Goal: Task Accomplishment & Management: Manage account settings

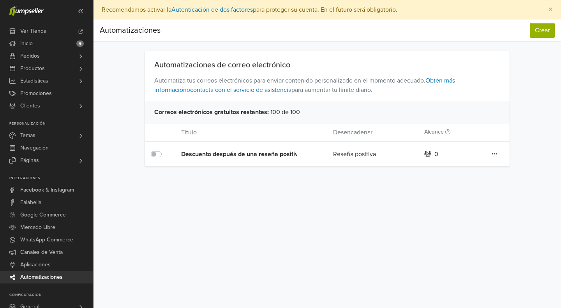
click at [495, 152] on icon at bounding box center [493, 154] width 5 height 6
click at [262, 173] on div "Preferencias Suscripción Salir × Recomendamos activar la Autenticación de dos f…" at bounding box center [326, 154] width 467 height 308
click at [494, 155] on icon at bounding box center [493, 154] width 5 height 6
click at [457, 169] on link "Editar" at bounding box center [466, 170] width 62 height 12
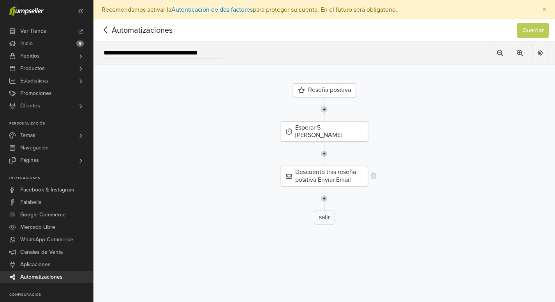
click at [346, 166] on div "Descuento tras reseña positiva Enviar Email" at bounding box center [324, 176] width 87 height 20
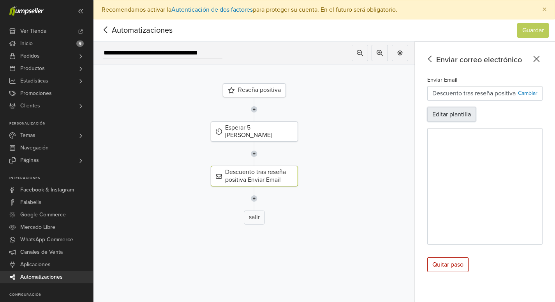
click at [464, 114] on button "Editar plantilla" at bounding box center [451, 114] width 49 height 15
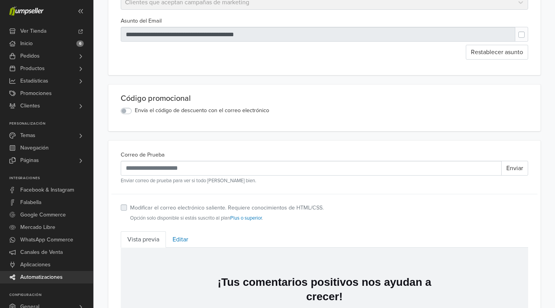
scroll to position [117, 0]
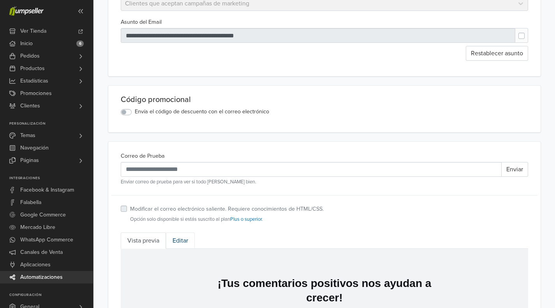
click at [177, 240] on link "Editar" at bounding box center [180, 240] width 29 height 16
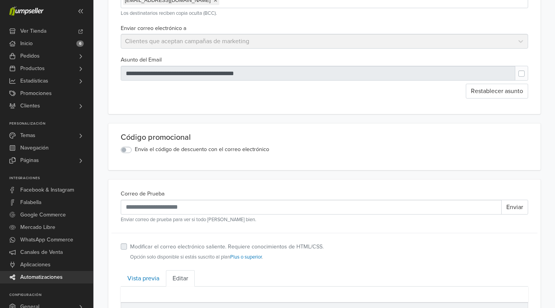
scroll to position [78, 0]
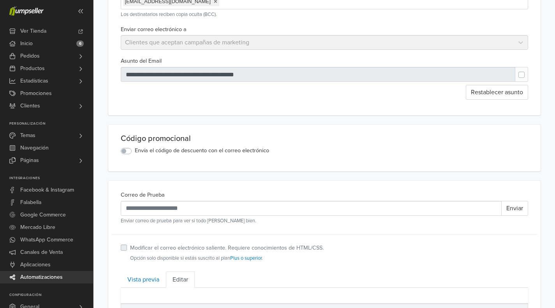
click at [135, 152] on label "Envía el código de descuento con el correo electrónico" at bounding box center [202, 150] width 134 height 9
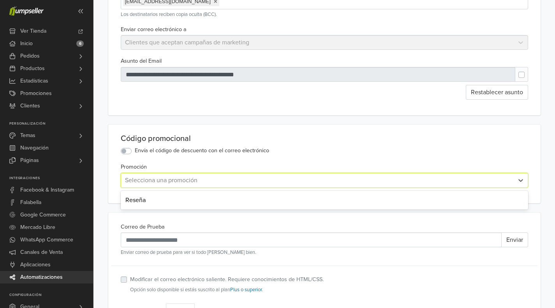
click at [231, 178] on div at bounding box center [317, 180] width 385 height 11
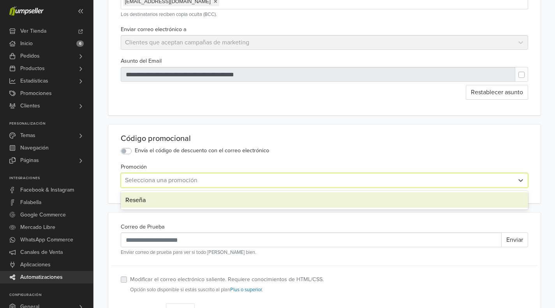
click at [151, 196] on div "Reseña" at bounding box center [324, 200] width 407 height 16
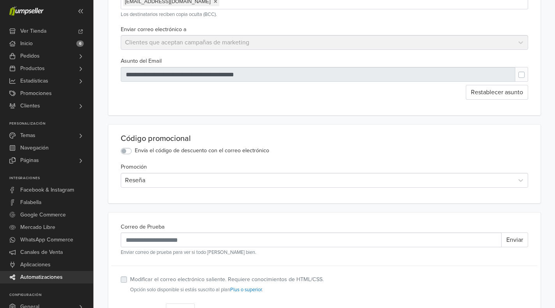
click at [135, 151] on label "Envía el código de descuento con el correo electrónico" at bounding box center [202, 150] width 134 height 9
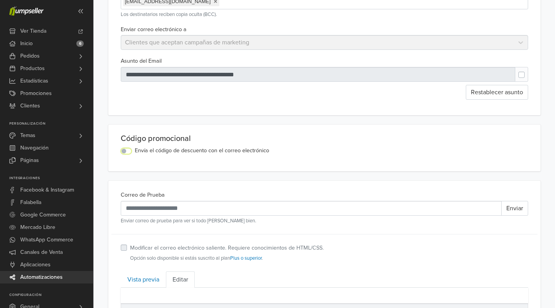
scroll to position [0, 0]
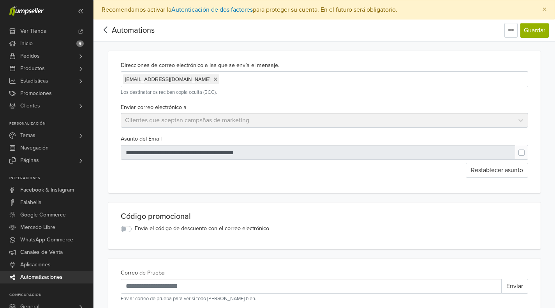
click at [519, 124] on div "Enviar correo electrónico a Clientes que aceptan campañas de marketing" at bounding box center [325, 115] width 414 height 26
click at [510, 32] on icon "button" at bounding box center [511, 30] width 6 height 6
click at [489, 46] on span "Editar título" at bounding box center [482, 48] width 31 height 8
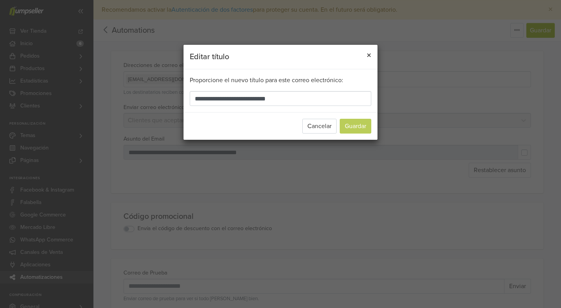
click at [369, 54] on span "×" at bounding box center [368, 55] width 5 height 11
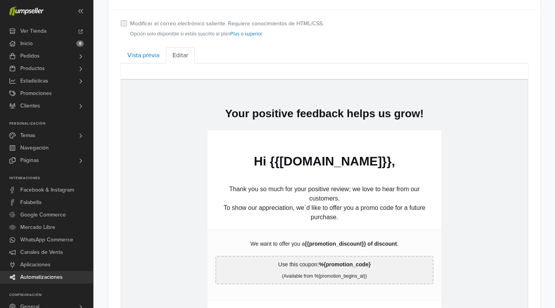
scroll to position [234, 0]
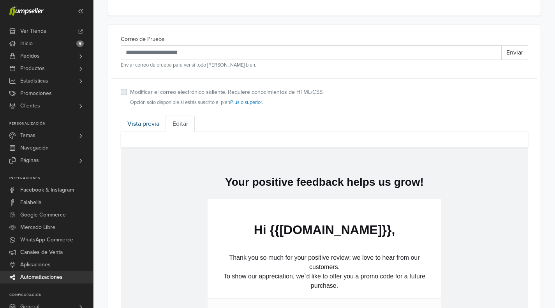
click at [135, 123] on link "Vista previa" at bounding box center [143, 124] width 45 height 16
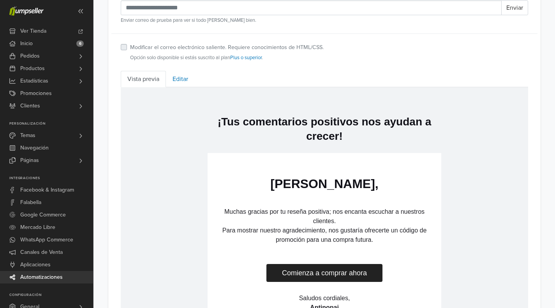
scroll to position [195, 0]
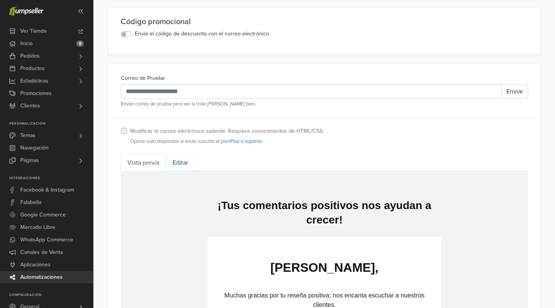
click at [182, 162] on link "Editar" at bounding box center [180, 163] width 29 height 16
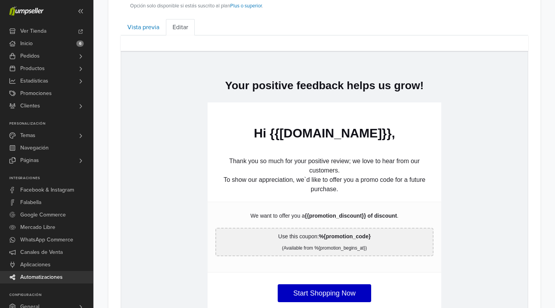
scroll to position [295, 0]
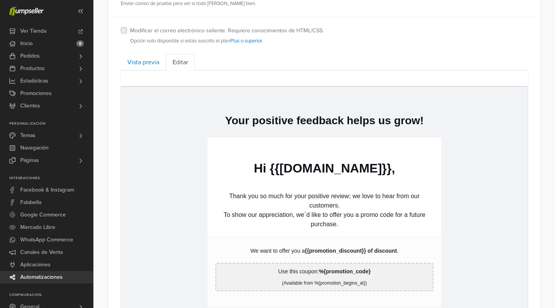
click at [331, 180] on td "hidden text Hi {{[DOMAIN_NAME]}}," at bounding box center [324, 160] width 234 height 46
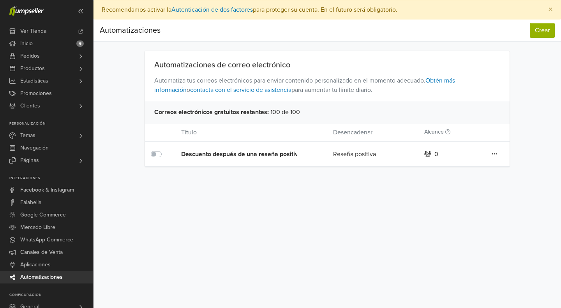
click at [493, 151] on icon at bounding box center [493, 154] width 5 height 6
click at [208, 155] on div "Descuento después de una reseña positiva" at bounding box center [241, 154] width 121 height 9
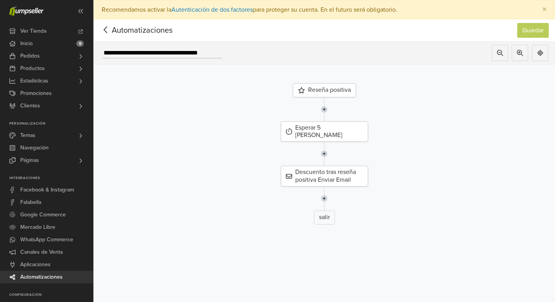
click at [342, 88] on div "Reseña positiva" at bounding box center [324, 90] width 63 height 14
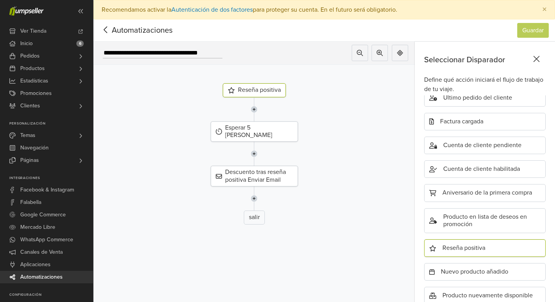
scroll to position [229, 0]
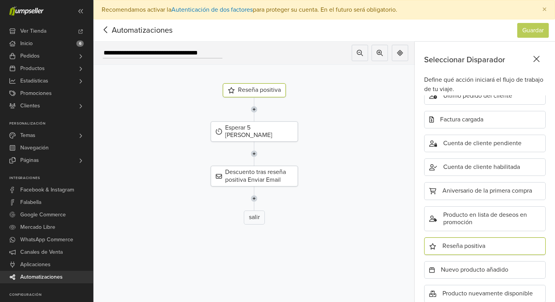
click at [472, 248] on div "Reseña positiva" at bounding box center [484, 247] width 121 height 18
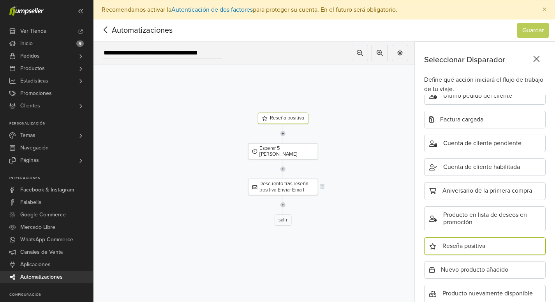
click at [265, 180] on div "Descuento tras reseña positiva Enviar Email" at bounding box center [283, 187] width 70 height 16
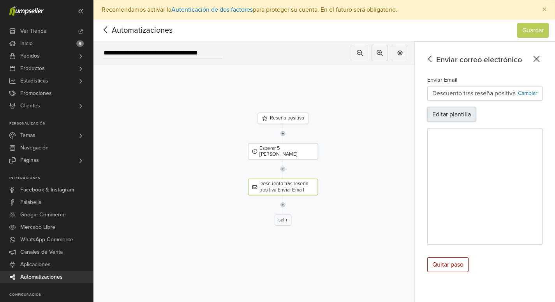
click at [468, 109] on button "Editar plantilla" at bounding box center [451, 114] width 49 height 15
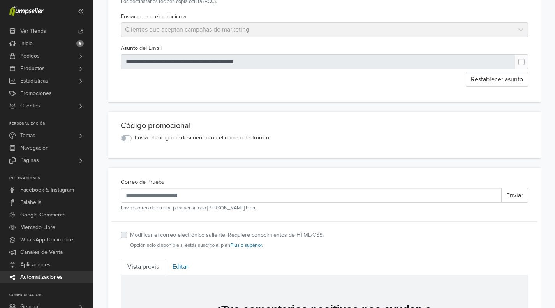
scroll to position [117, 0]
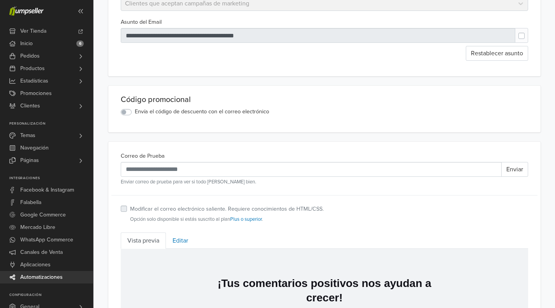
click at [135, 113] on label "Envía el código de descuento con el correo electrónico" at bounding box center [202, 111] width 134 height 9
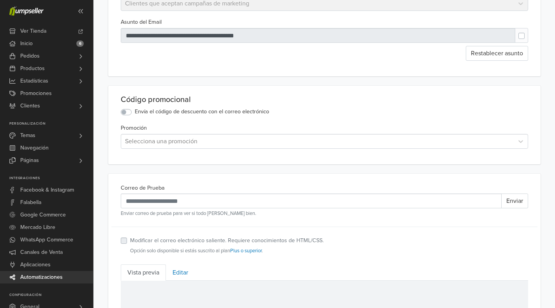
drag, startPoint x: 243, startPoint y: 138, endPoint x: 235, endPoint y: 140, distance: 7.9
click at [243, 138] on div at bounding box center [317, 141] width 385 height 11
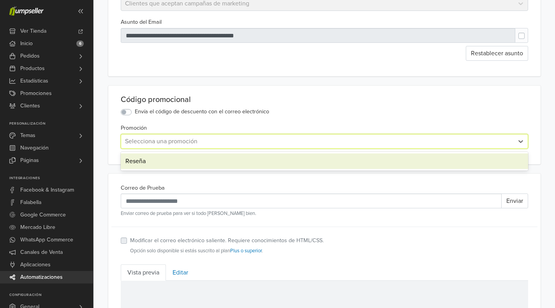
click at [151, 160] on div "Reseña" at bounding box center [324, 161] width 407 height 16
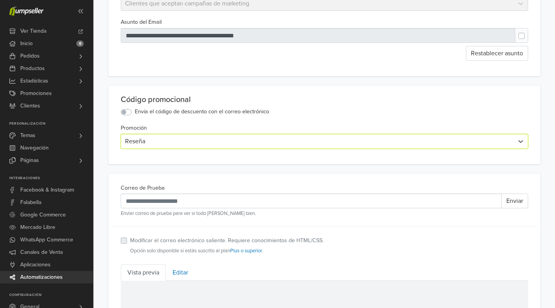
click at [319, 113] on div "Envía el código de descuento con el correo electrónico" at bounding box center [324, 111] width 407 height 9
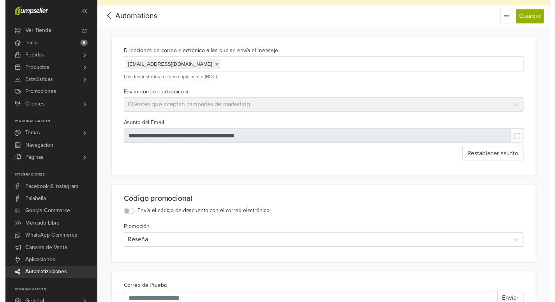
scroll to position [0, 0]
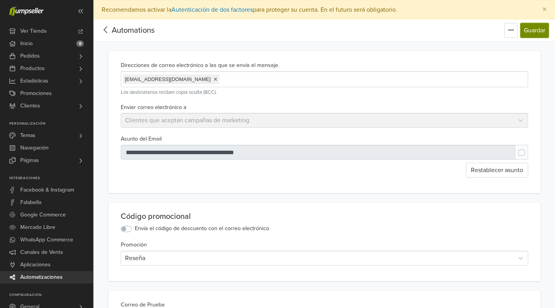
click at [530, 31] on button "Guardar" at bounding box center [534, 30] width 28 height 15
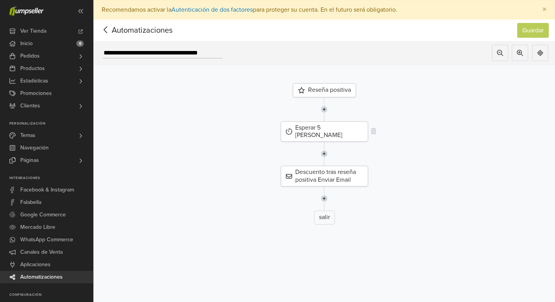
click at [327, 129] on div "Esperar 5 [PERSON_NAME]" at bounding box center [324, 131] width 87 height 20
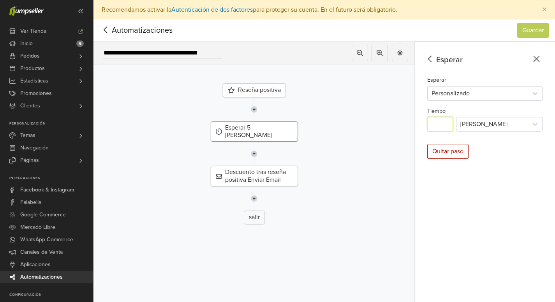
drag, startPoint x: 451, startPoint y: 124, endPoint x: 435, endPoint y: 121, distance: 17.0
click at [435, 121] on input "*" at bounding box center [440, 124] width 26 height 15
click at [539, 123] on icon at bounding box center [535, 124] width 8 height 8
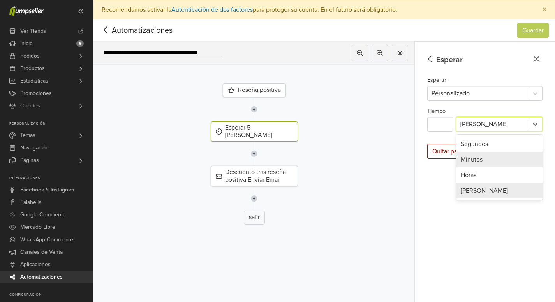
click at [496, 157] on div "Minutos" at bounding box center [499, 160] width 86 height 16
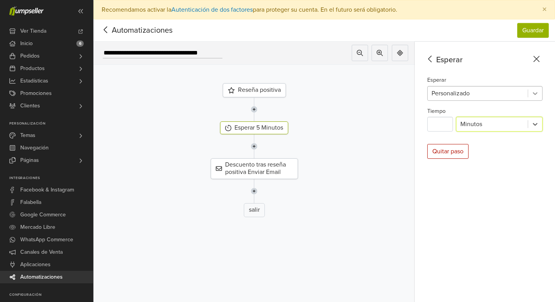
click at [539, 93] on icon at bounding box center [535, 94] width 8 height 8
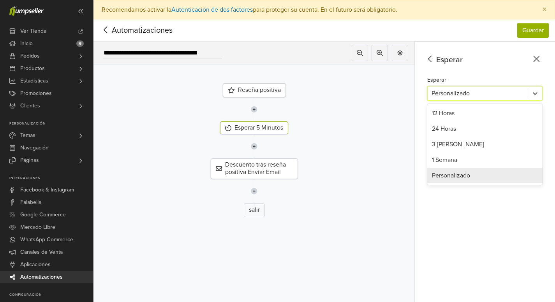
click at [484, 217] on div "Esperar Esperar 5 results available. Use Up and Down to choose options, press E…" at bounding box center [485, 182] width 140 height 280
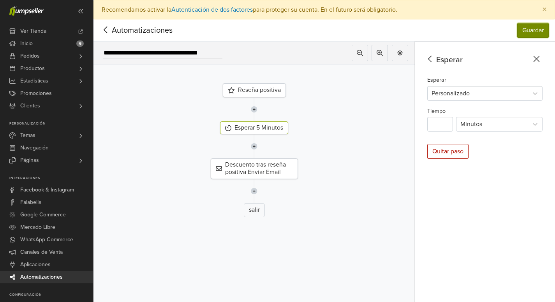
click at [540, 27] on button "Guardar" at bounding box center [533, 30] width 32 height 15
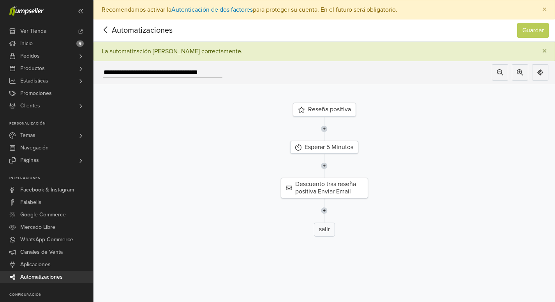
click at [317, 111] on div "Reseña positiva" at bounding box center [324, 110] width 63 height 14
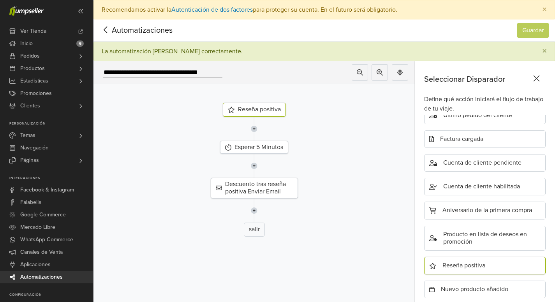
scroll to position [229, 0]
click at [481, 266] on div "Reseña positiva" at bounding box center [484, 266] width 121 height 18
click at [480, 267] on div "Reseña positiva" at bounding box center [484, 266] width 121 height 18
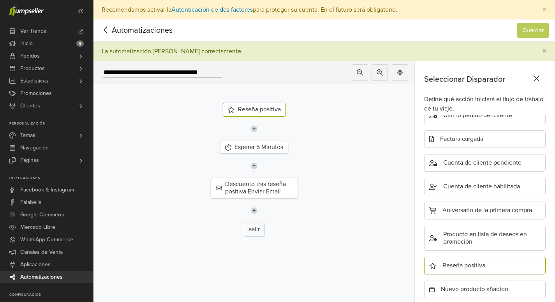
click at [436, 266] on icon at bounding box center [432, 266] width 7 height 6
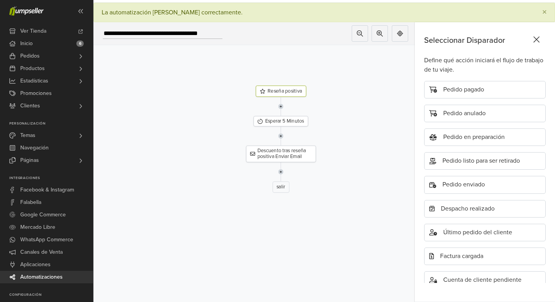
scroll to position [34, 0]
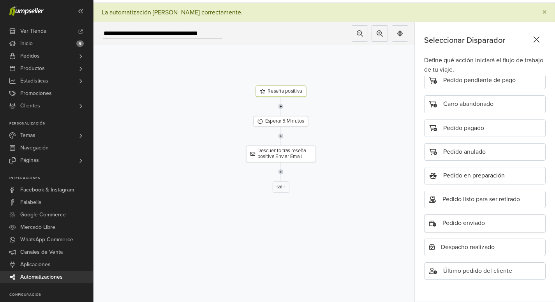
click at [480, 217] on div "Pedido enviado" at bounding box center [484, 224] width 121 height 18
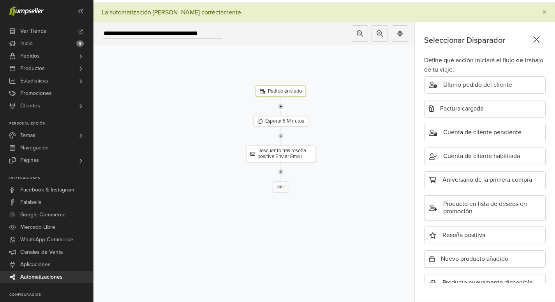
scroll to position [229, 0]
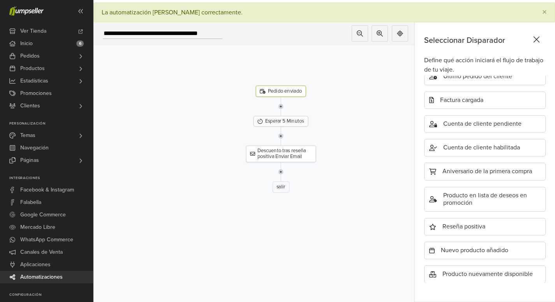
click at [294, 86] on div "Pedido enviado" at bounding box center [281, 91] width 50 height 11
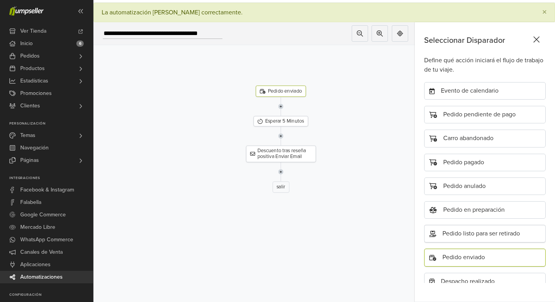
scroll to position [39, 0]
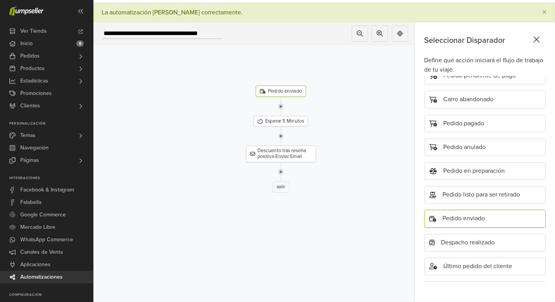
click at [497, 210] on div "Pedido enviado" at bounding box center [484, 219] width 121 height 18
click at [303, 116] on div "Esperar 5 Minutos" at bounding box center [281, 121] width 55 height 11
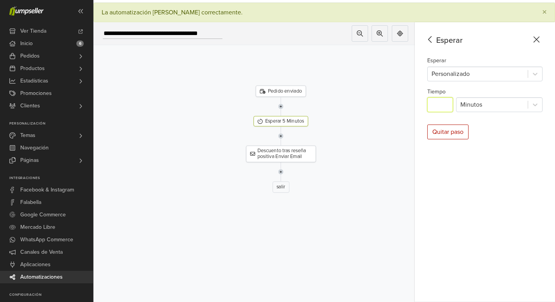
drag, startPoint x: 442, startPoint y: 99, endPoint x: 436, endPoint y: 98, distance: 6.0
click at [436, 98] on input "*" at bounding box center [440, 104] width 26 height 15
type input "*"
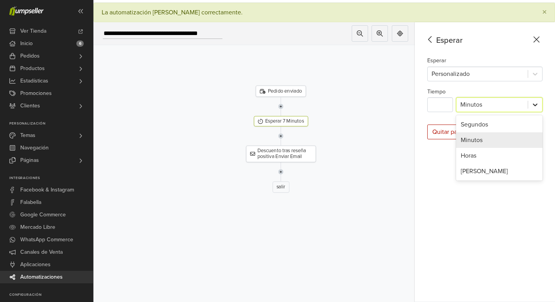
click at [542, 100] on div at bounding box center [535, 105] width 14 height 14
click at [470, 165] on div "[PERSON_NAME]" at bounding box center [499, 172] width 86 height 16
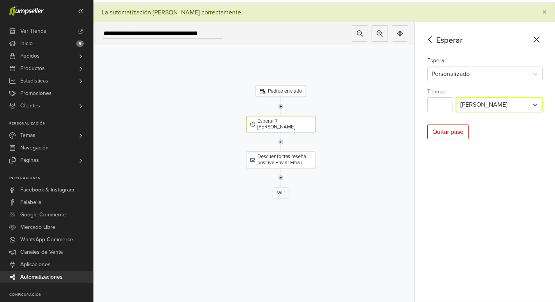
click at [368, 137] on div at bounding box center [281, 141] width 266 height 19
click at [298, 152] on div "Descuento tras reseña positiva Enviar Email" at bounding box center [281, 160] width 70 height 16
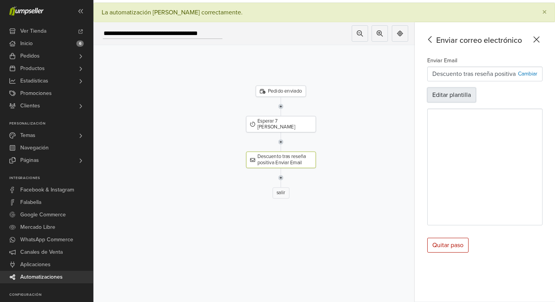
click at [461, 90] on button "Editar plantilla" at bounding box center [451, 95] width 49 height 15
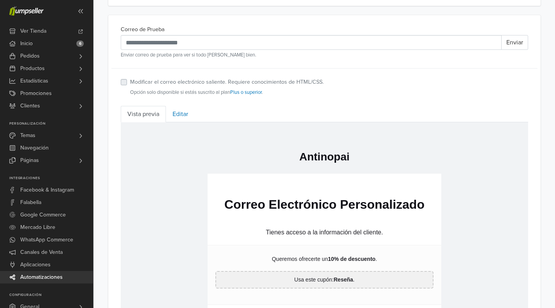
scroll to position [312, 0]
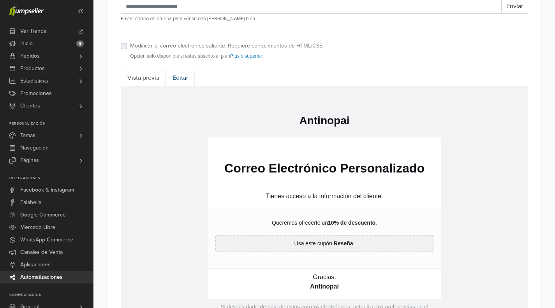
click at [183, 79] on link "Editar" at bounding box center [180, 78] width 29 height 16
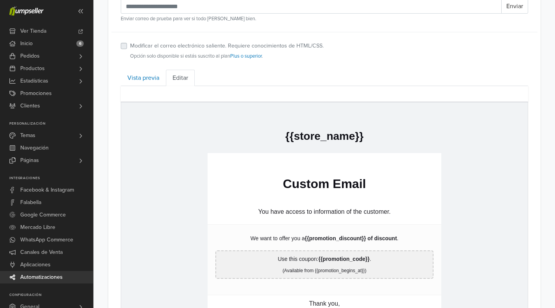
click at [346, 181] on p "Custom Email" at bounding box center [324, 183] width 218 height 15
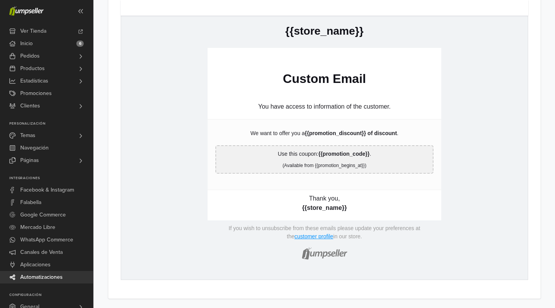
scroll to position [417, 0]
click at [314, 164] on p "(Available from {{promotion_begins_at}})" at bounding box center [324, 165] width 209 height 7
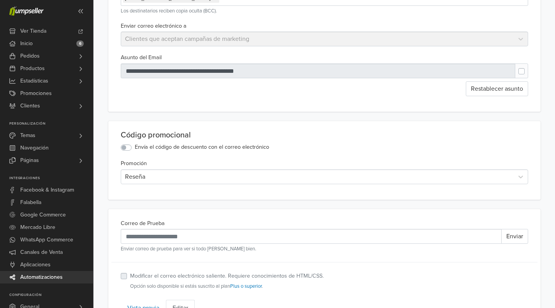
scroll to position [28, 0]
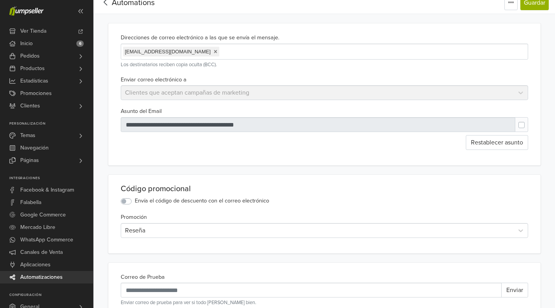
click at [202, 126] on div at bounding box center [318, 124] width 395 height 15
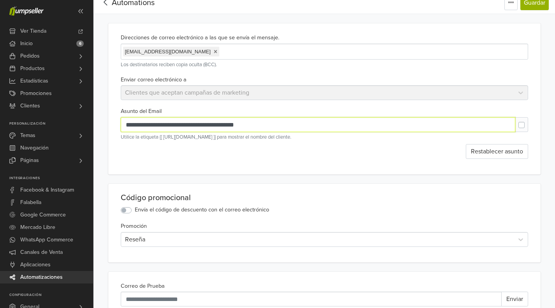
drag, startPoint x: 320, startPoint y: 124, endPoint x: 111, endPoint y: 121, distance: 209.1
click at [111, 121] on div "**********" at bounding box center [324, 98] width 432 height 151
type input "**********"
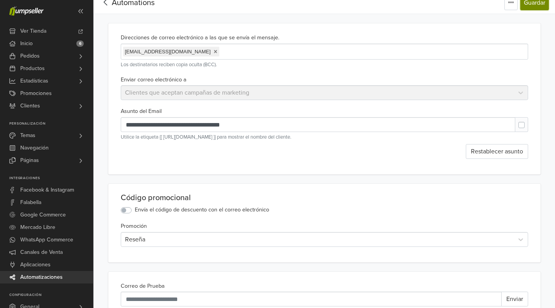
click at [537, 9] on button "Guardar" at bounding box center [534, 2] width 28 height 15
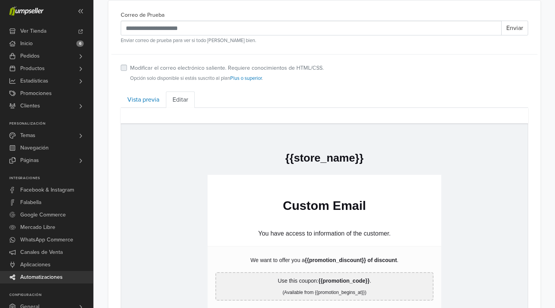
scroll to position [261, 0]
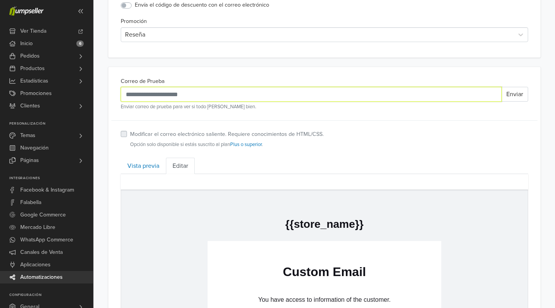
click at [200, 99] on input "Correo de Prueba" at bounding box center [311, 94] width 381 height 15
type input "**********"
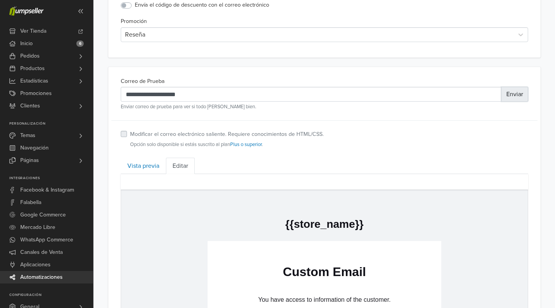
click at [516, 99] on button "Enviar" at bounding box center [514, 94] width 27 height 15
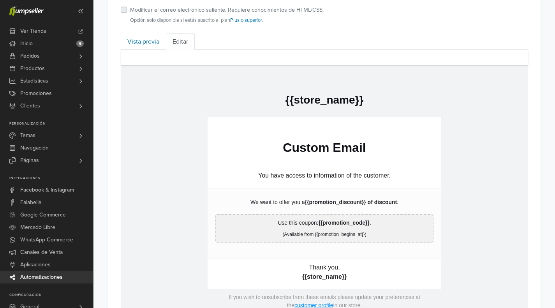
scroll to position [378, 0]
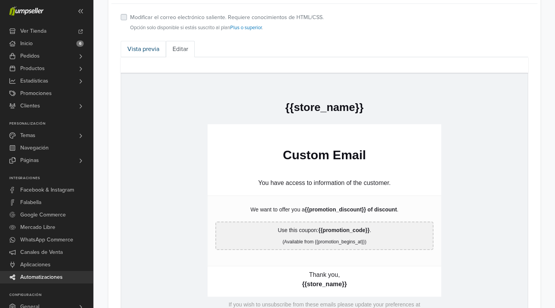
click at [137, 51] on link "Vista previa" at bounding box center [143, 49] width 45 height 16
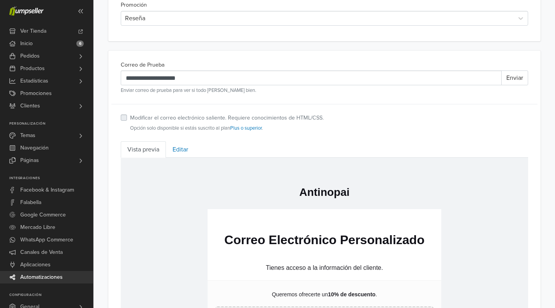
scroll to position [222, 0]
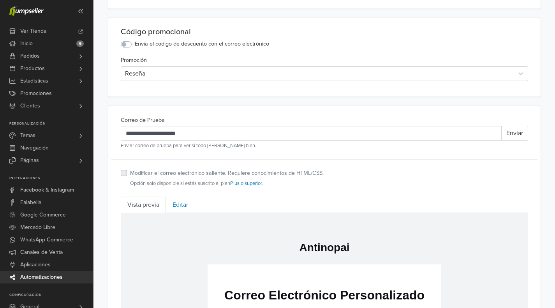
click at [130, 174] on label "Modificar el correo electrónico saliente. Requiere conocimientos de HTML/CSS." at bounding box center [227, 173] width 194 height 9
click at [130, 173] on label "Modificar el correo electrónico saliente. Requiere conocimientos de HTML/CSS." at bounding box center [227, 173] width 194 height 9
click at [183, 207] on link "Editar" at bounding box center [180, 205] width 29 height 16
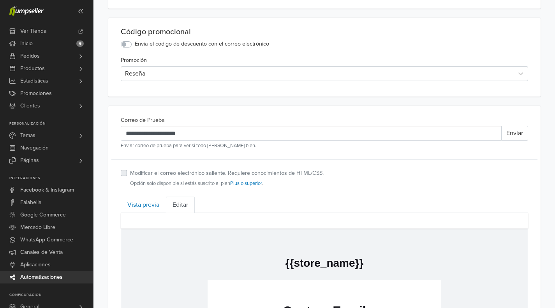
click at [130, 174] on label "Modificar el correo electrónico saliente. Requiere conocimientos de HTML/CSS." at bounding box center [227, 173] width 194 height 9
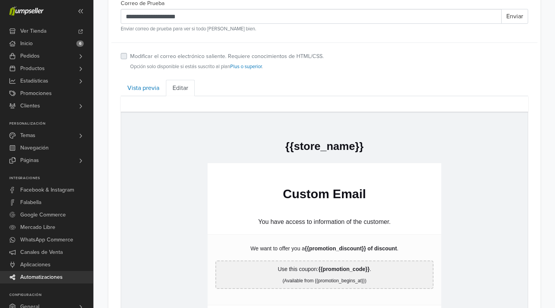
click at [301, 190] on p "Custom Email" at bounding box center [324, 193] width 218 height 15
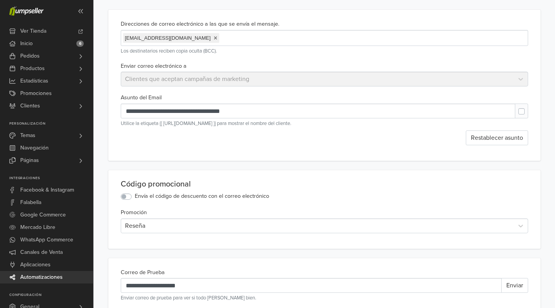
scroll to position [28, 0]
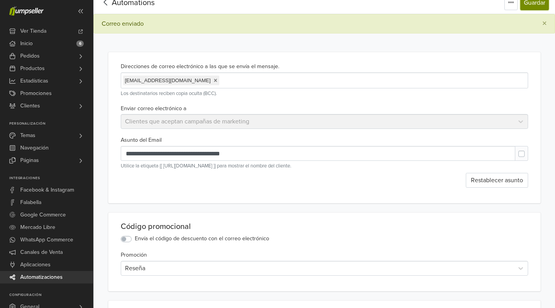
click at [526, 5] on button "Guardar" at bounding box center [534, 2] width 28 height 15
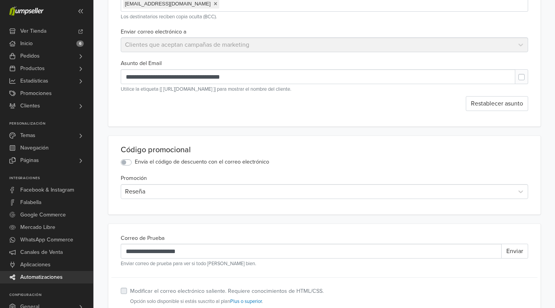
scroll to position [183, 0]
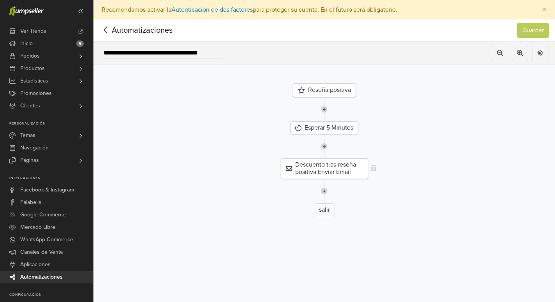
click at [343, 167] on div "Descuento tras reseña positiva Enviar Email" at bounding box center [324, 168] width 87 height 20
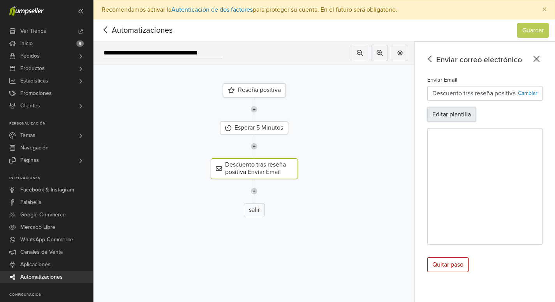
click at [460, 116] on button "Editar plantilla" at bounding box center [451, 114] width 49 height 15
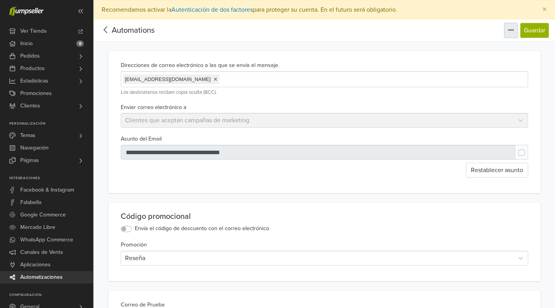
click at [509, 34] on button "button" at bounding box center [510, 30] width 13 height 15
click at [481, 46] on span "Editar título" at bounding box center [482, 48] width 31 height 8
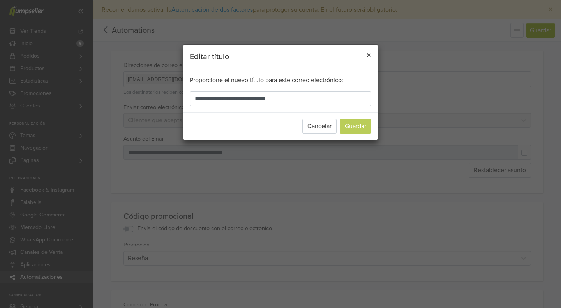
click at [370, 57] on span "×" at bounding box center [368, 55] width 5 height 11
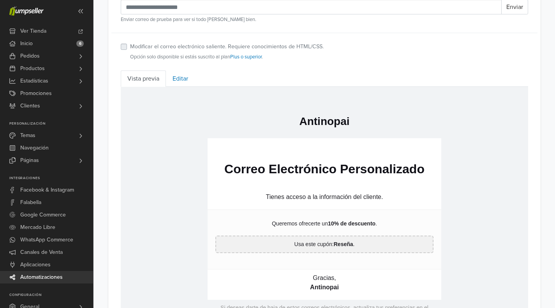
scroll to position [237, 0]
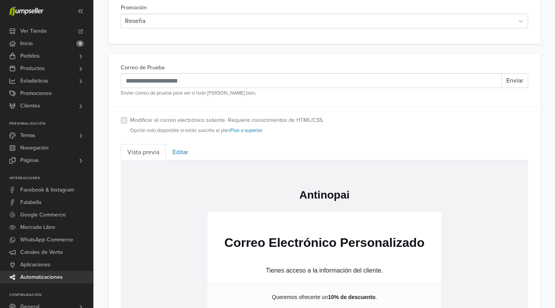
click at [130, 119] on label "Modificar el correo electrónico saliente. Requiere conocimientos de HTML/CSS." at bounding box center [227, 120] width 194 height 9
click at [179, 157] on link "Editar" at bounding box center [180, 152] width 29 height 16
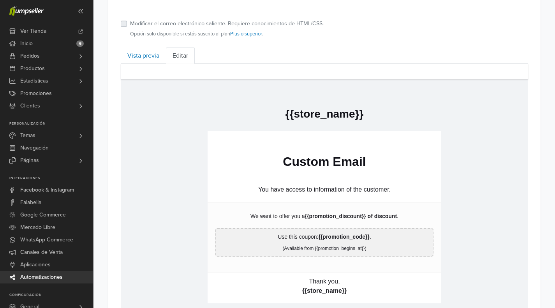
scroll to position [354, 0]
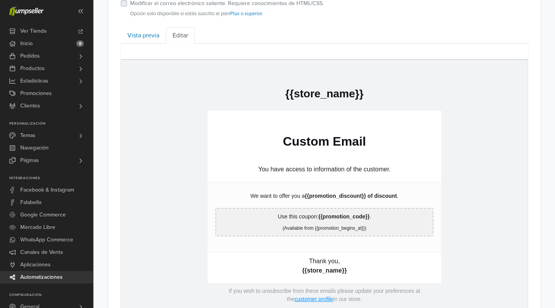
click at [324, 183] on td "hidden text We want to offer you a {{promotion_discount}} of discount . hidden …" at bounding box center [324, 216] width 234 height 70
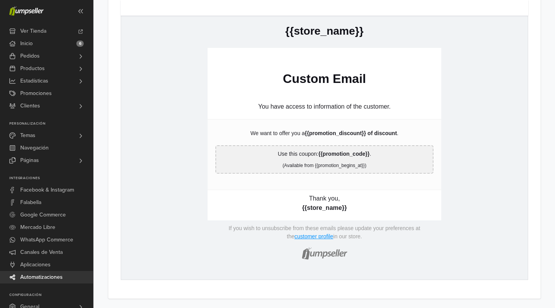
drag, startPoint x: 341, startPoint y: 206, endPoint x: 359, endPoint y: 209, distance: 18.5
click at [340, 206] on strong "{{store_name}}" at bounding box center [324, 207] width 45 height 7
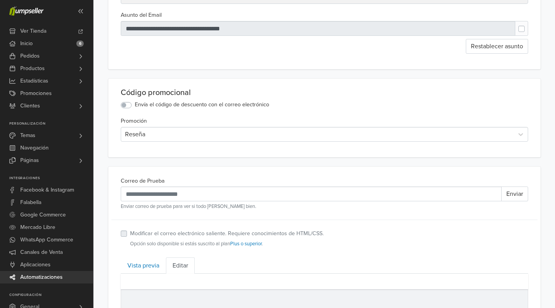
scroll to position [67, 0]
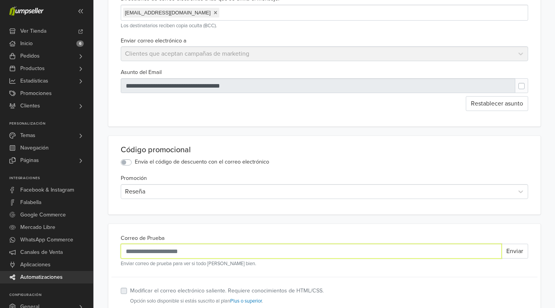
click at [153, 250] on input "Correo de Prueba" at bounding box center [311, 251] width 381 height 15
type input "**********"
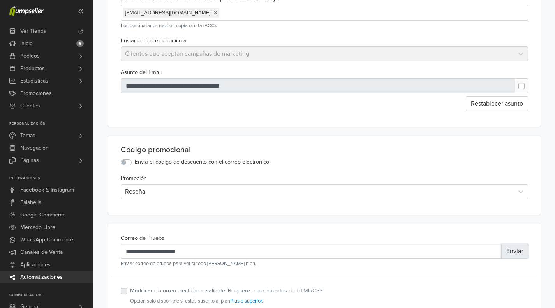
click at [522, 252] on button "Enviar" at bounding box center [514, 251] width 27 height 15
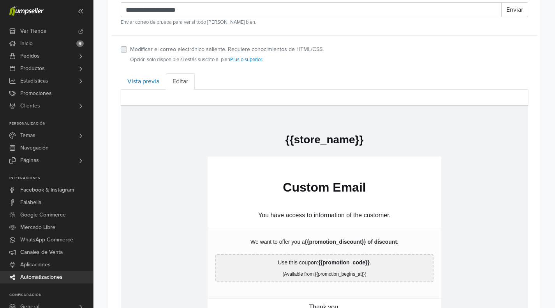
scroll to position [378, 0]
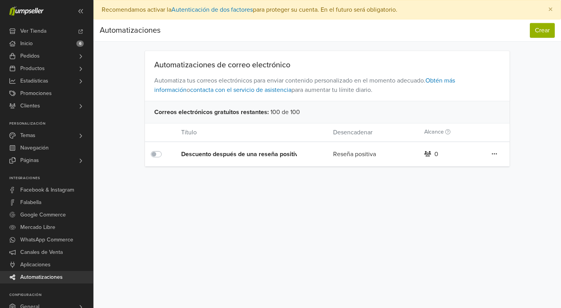
click at [497, 153] on link at bounding box center [494, 154] width 6 height 10
click at [457, 167] on link "Editar" at bounding box center [466, 170] width 62 height 12
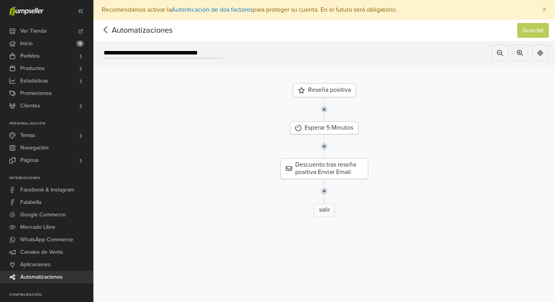
click at [309, 92] on div "Reseña positiva" at bounding box center [324, 90] width 63 height 14
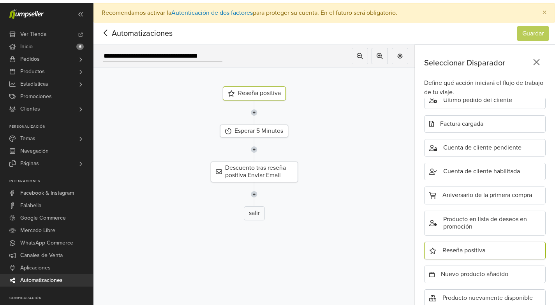
scroll to position [229, 0]
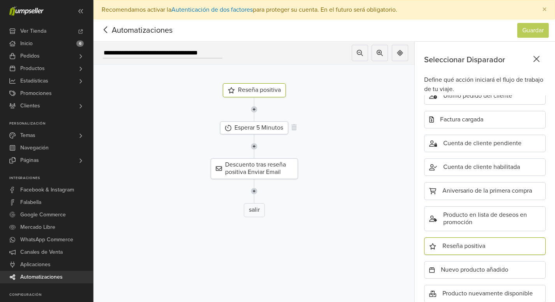
click at [272, 125] on div "Esperar 5 Minutos" at bounding box center [254, 127] width 68 height 13
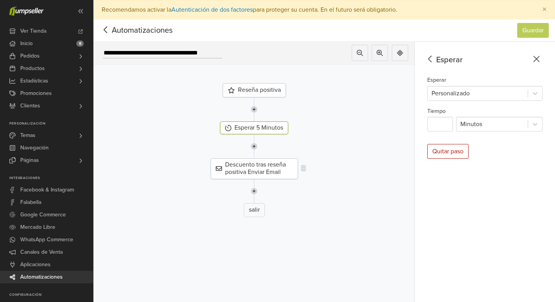
click at [273, 167] on div "Descuento tras reseña positiva Enviar Email" at bounding box center [254, 168] width 87 height 20
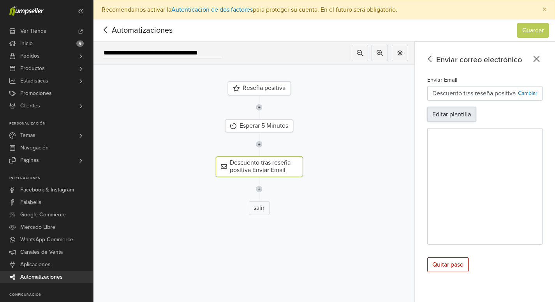
click at [458, 113] on button "Editar plantilla" at bounding box center [451, 114] width 49 height 15
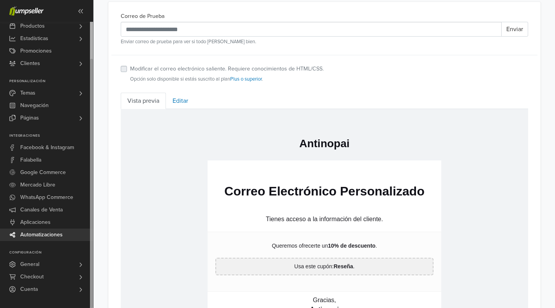
scroll to position [312, 0]
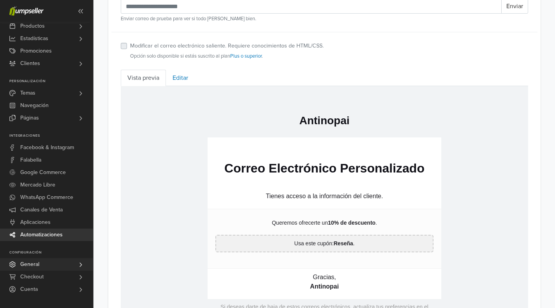
click at [38, 264] on span "General" at bounding box center [29, 264] width 19 height 12
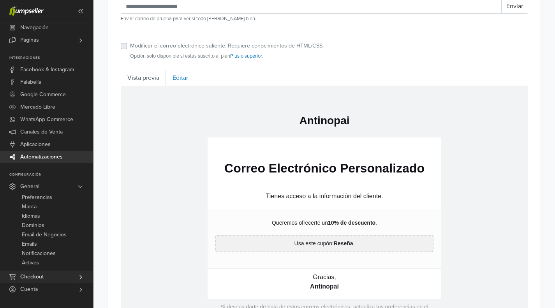
click at [37, 276] on span "Checkout" at bounding box center [31, 277] width 23 height 12
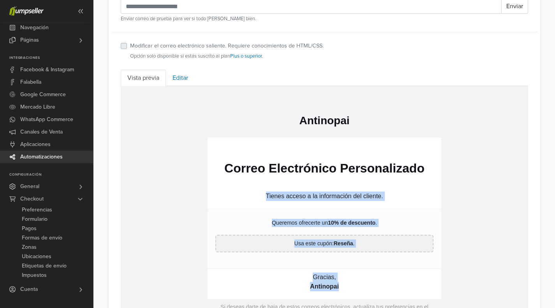
drag, startPoint x: 264, startPoint y: 191, endPoint x: 366, endPoint y: 285, distance: 138.9
click at [366, 285] on td "Correo Electrónico Personalizado Tienes acceso a la información del cliente. Qu…" at bounding box center [324, 218] width 234 height 162
copy td "Tienes acceso a la información del cliente. Queremos ofrecerte un 10% de descue…"
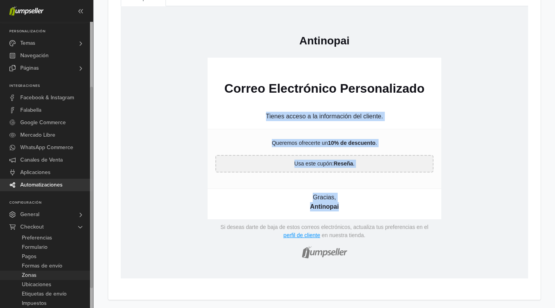
scroll to position [350, 0]
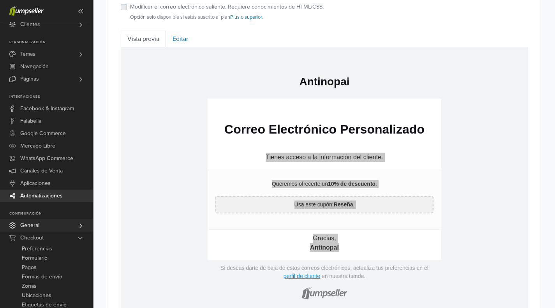
click at [37, 220] on span "General" at bounding box center [29, 225] width 19 height 12
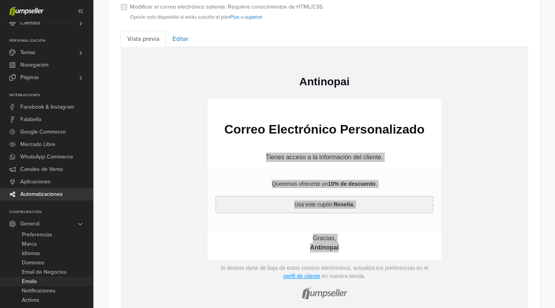
click at [37, 282] on span "Emails" at bounding box center [29, 281] width 15 height 9
